Goal: Information Seeking & Learning: Learn about a topic

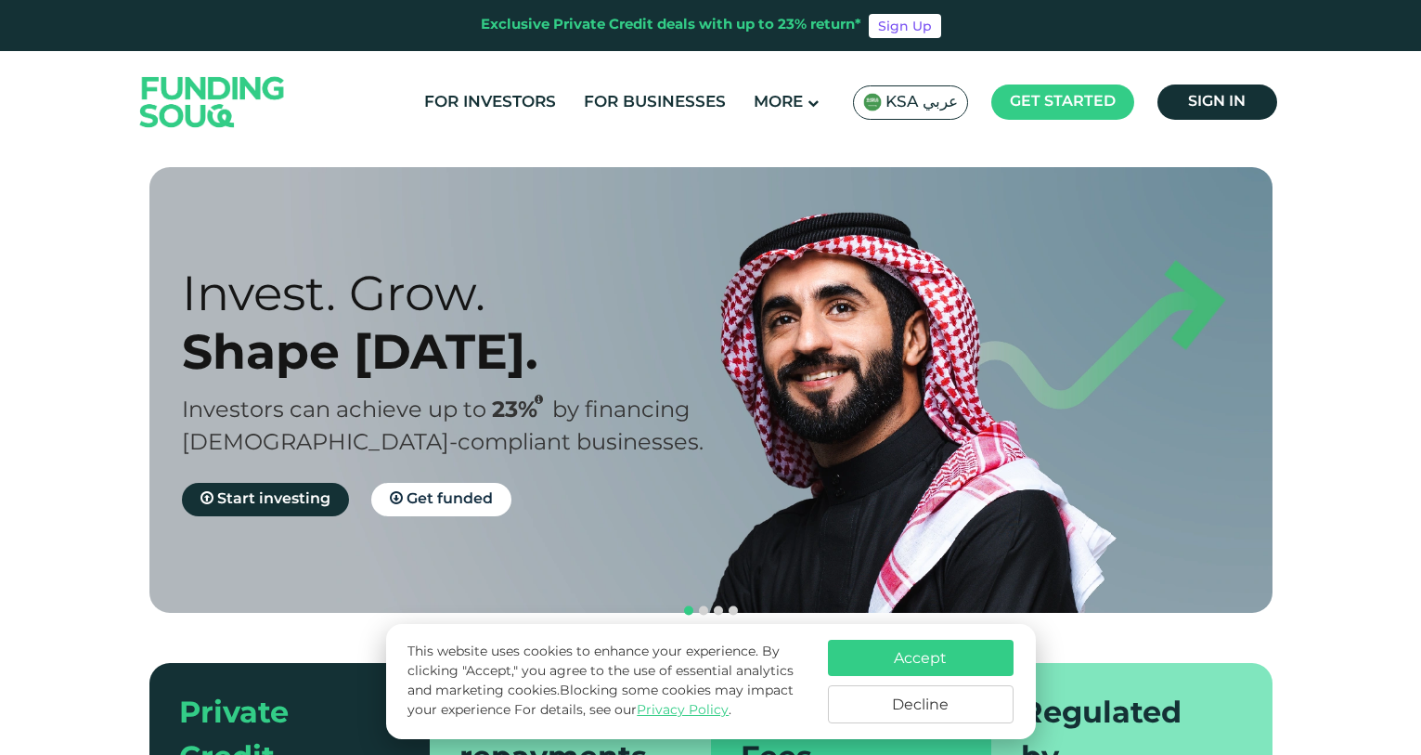
click at [982, 662] on button "Accept" at bounding box center [921, 657] width 186 height 36
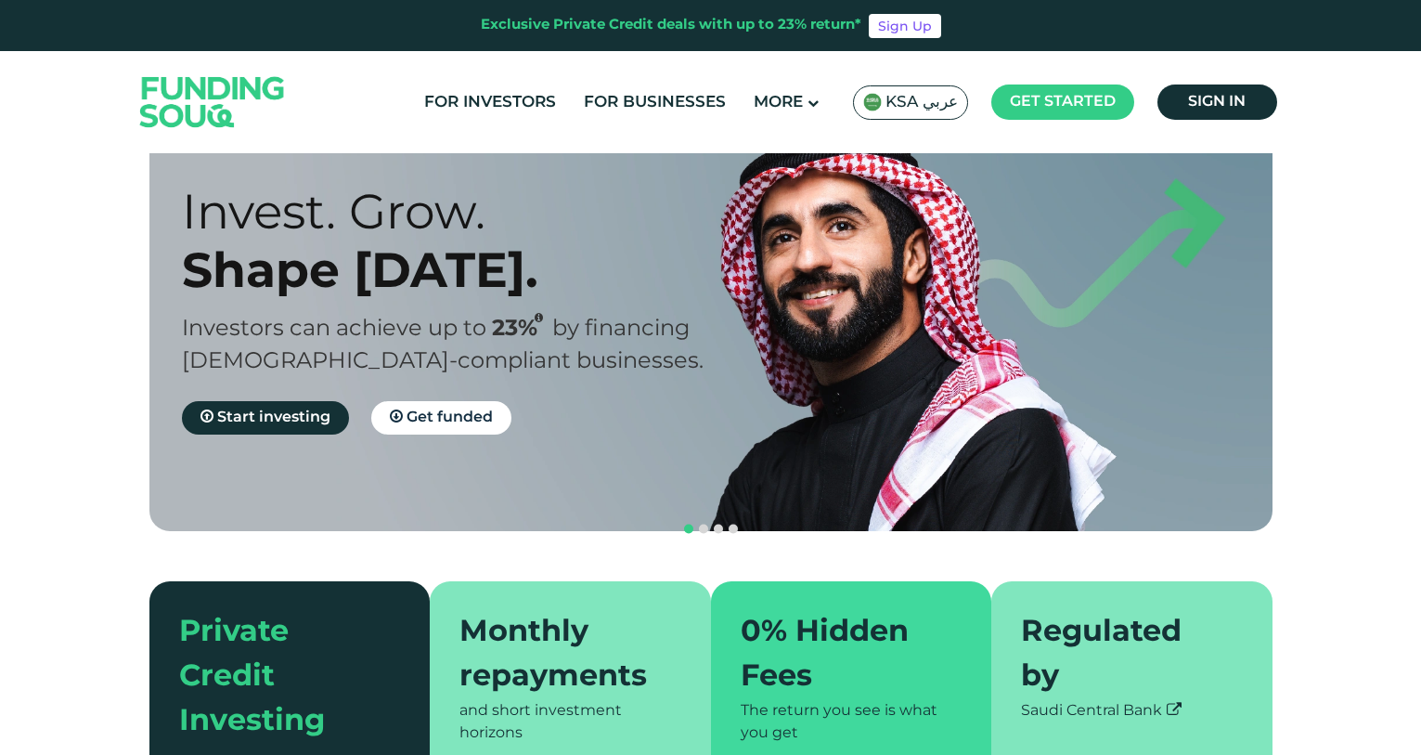
scroll to position [84, 0]
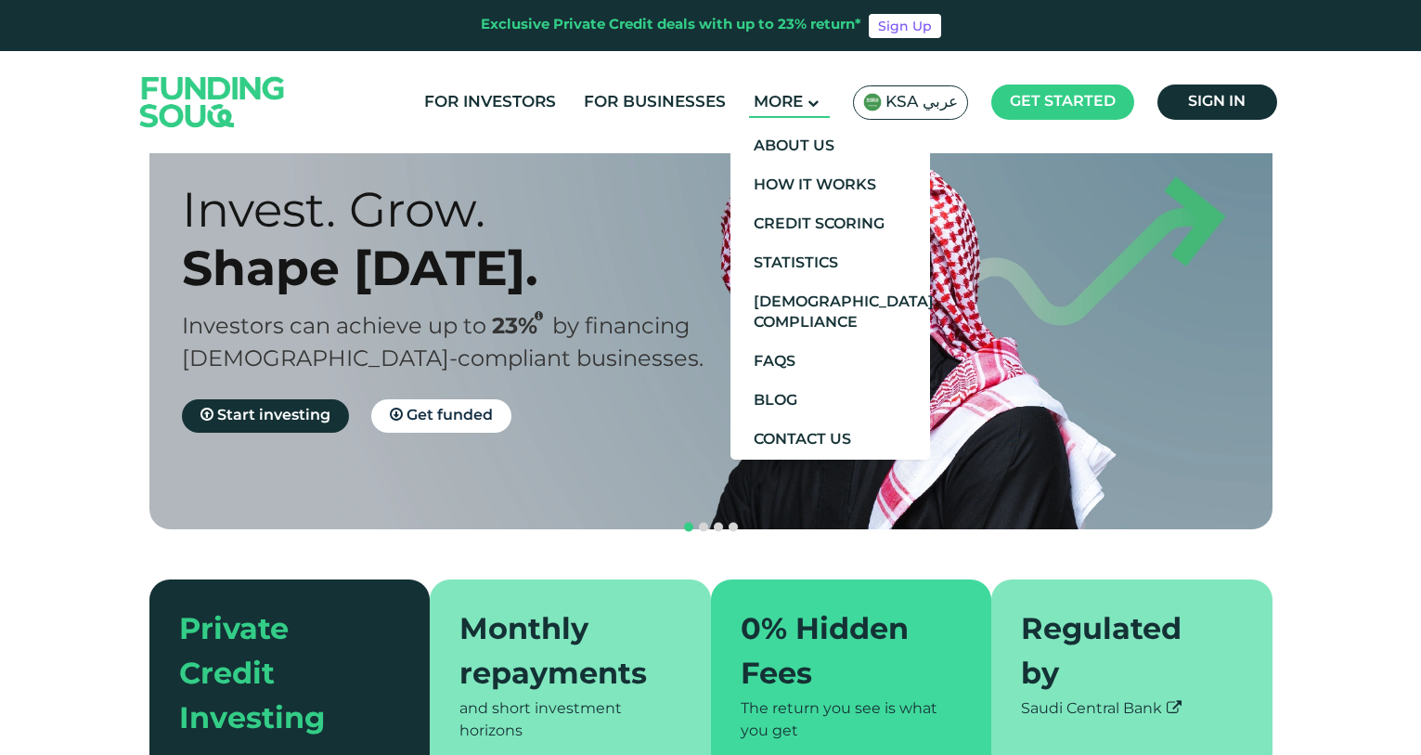
click at [803, 105] on span "More" at bounding box center [778, 103] width 49 height 16
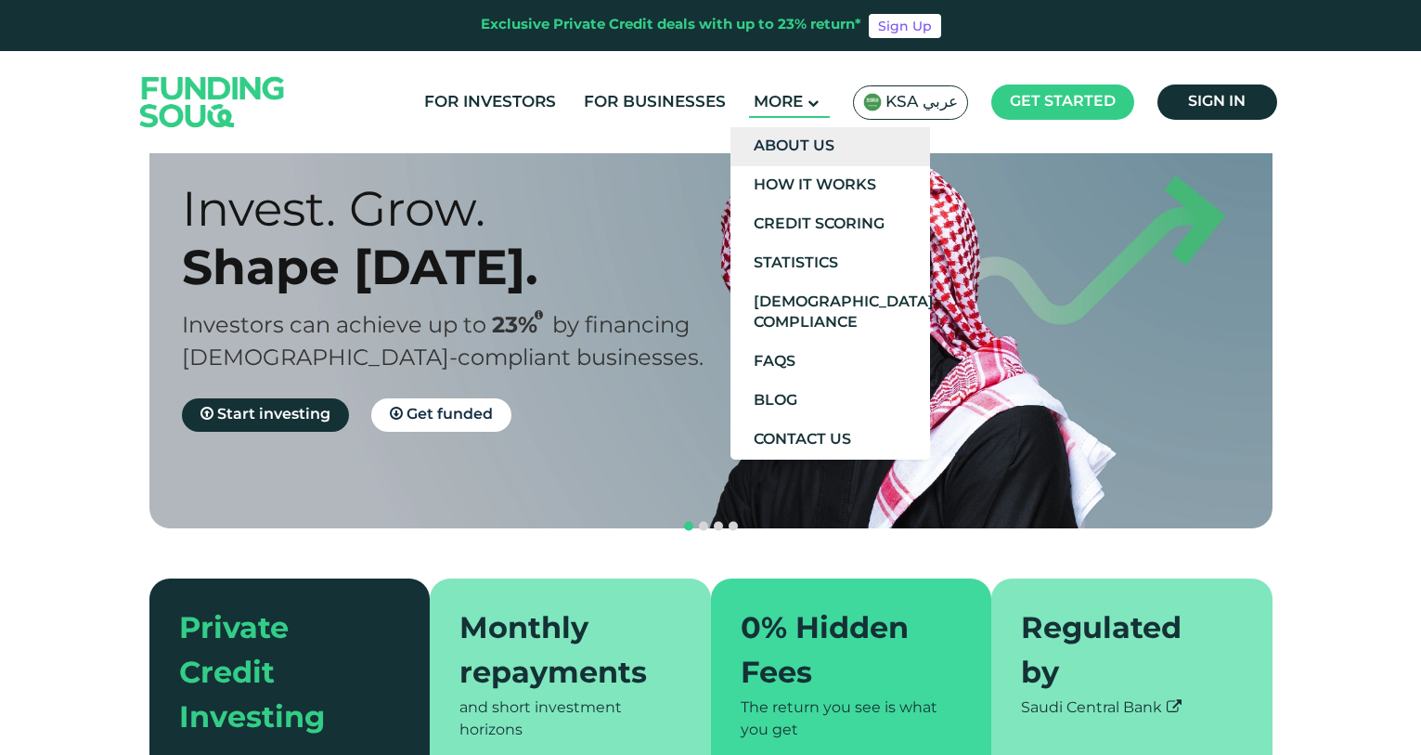
click at [795, 140] on link "About Us" at bounding box center [830, 146] width 200 height 39
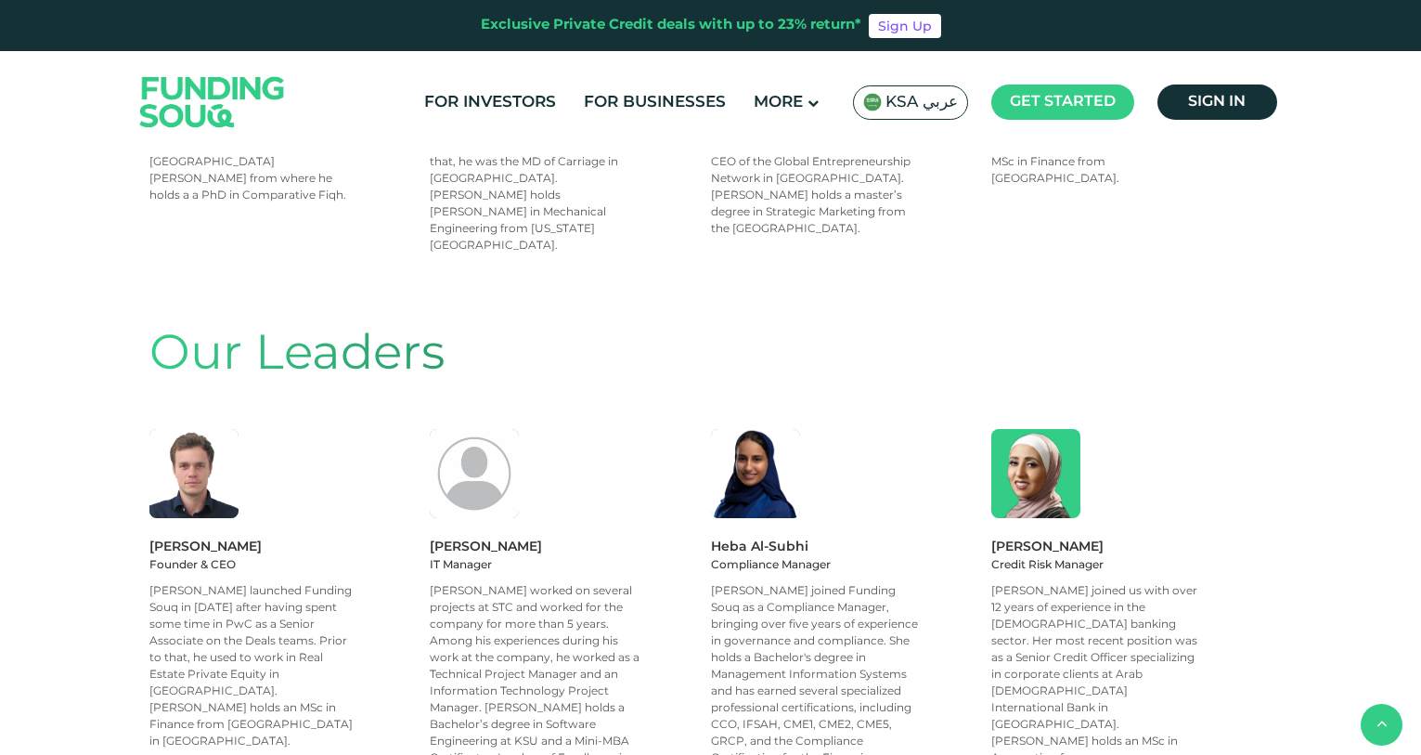
scroll to position [1377, 0]
